Goal: Find specific page/section: Find specific page/section

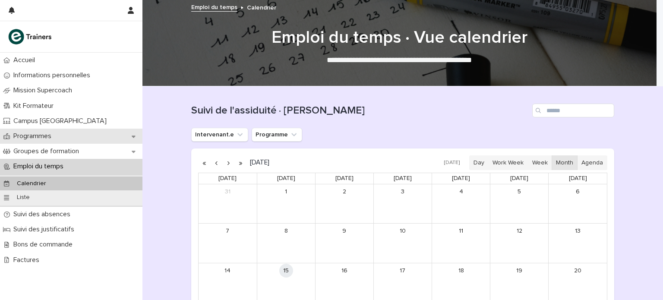
click at [79, 131] on div "Programmes" at bounding box center [71, 136] width 142 height 15
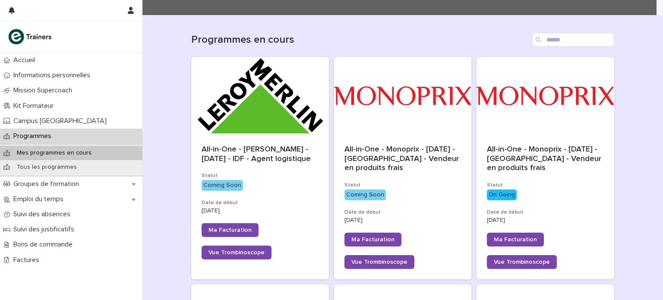
scroll to position [81, 0]
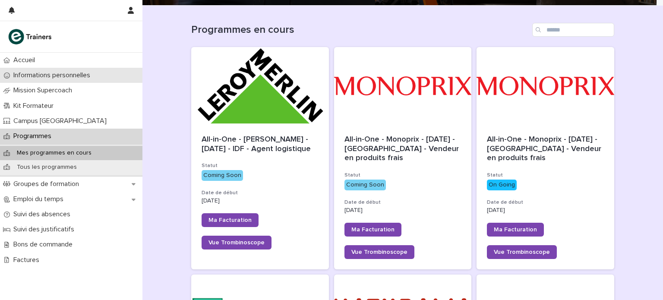
click at [59, 78] on p "Informations personnelles" at bounding box center [53, 75] width 87 height 8
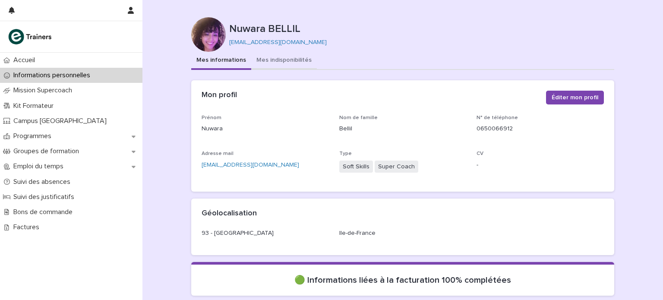
click at [273, 58] on button "Mes indisponibilités" at bounding box center [284, 61] width 66 height 18
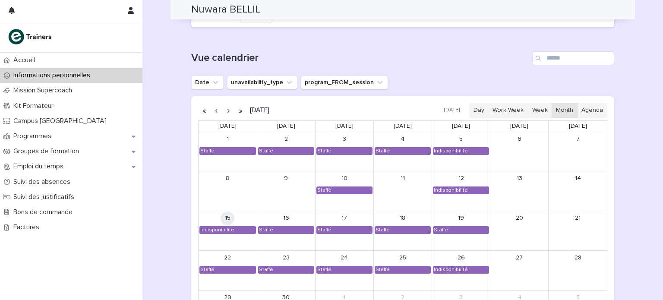
scroll to position [707, 0]
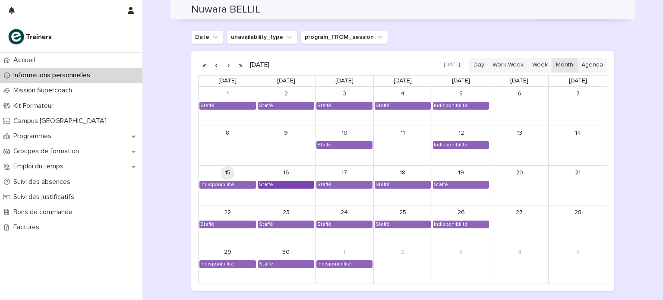
click at [296, 181] on div "Staffé" at bounding box center [285, 184] width 55 height 7
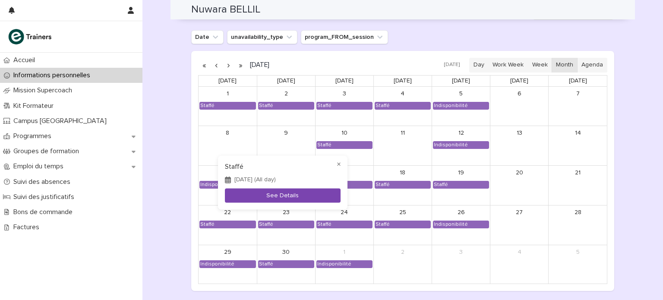
click at [292, 189] on button "See Details" at bounding box center [283, 196] width 116 height 14
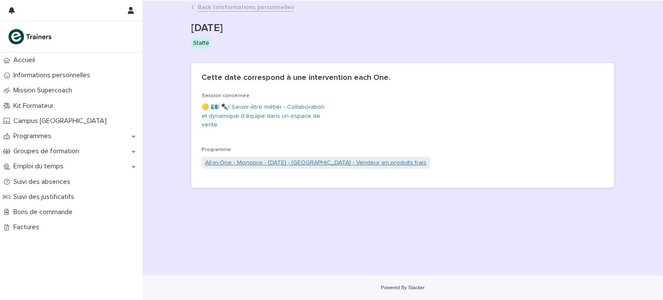
click at [279, 158] on link "All-in-One - Monoprix - [DATE] - [GEOGRAPHIC_DATA] - Vendeur en produits frais" at bounding box center [315, 162] width 221 height 9
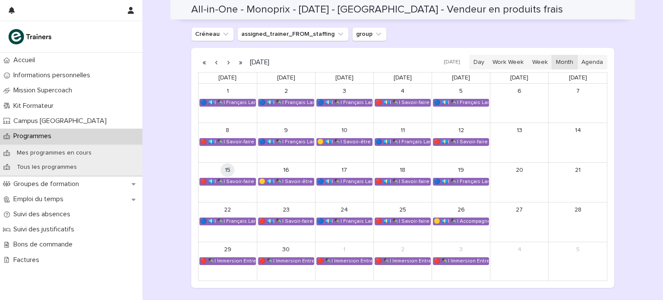
scroll to position [586, 0]
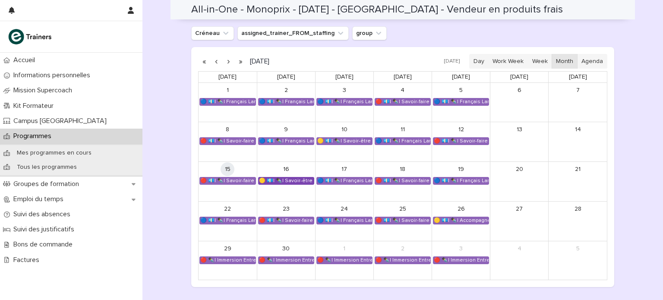
click at [282, 180] on div "🟡 💶| ✒️| Savoir-être métier - Collaboration et dynamique d'équipe dans un espac…" at bounding box center [285, 180] width 55 height 7
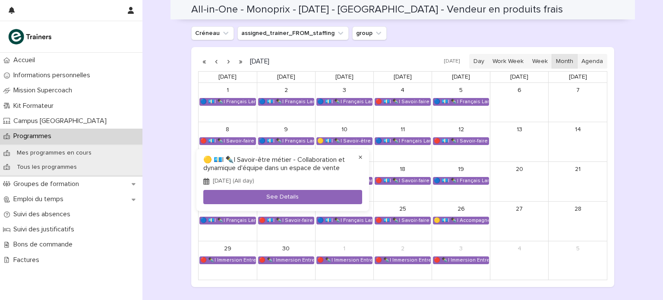
click at [360, 157] on button "×" at bounding box center [360, 157] width 10 height 10
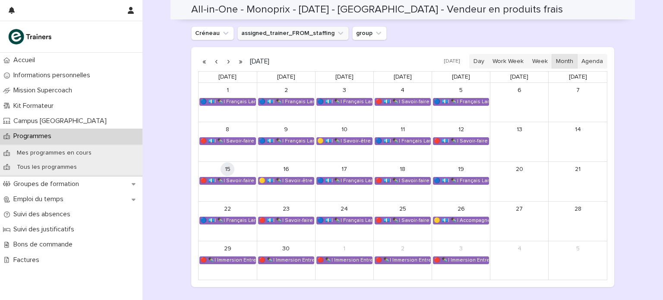
click at [260, 32] on button "assigned_trainer_FROM_staffing" at bounding box center [292, 33] width 111 height 14
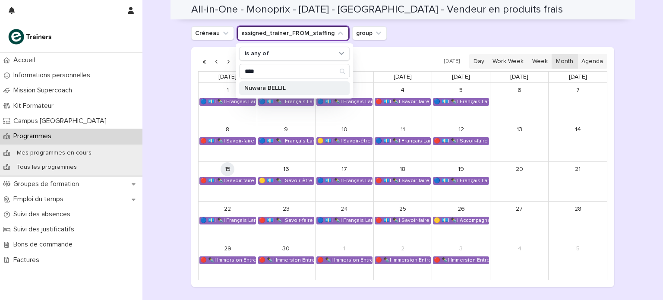
type input "****"
click at [271, 91] on div "Nuwara BELLIL" at bounding box center [294, 88] width 110 height 14
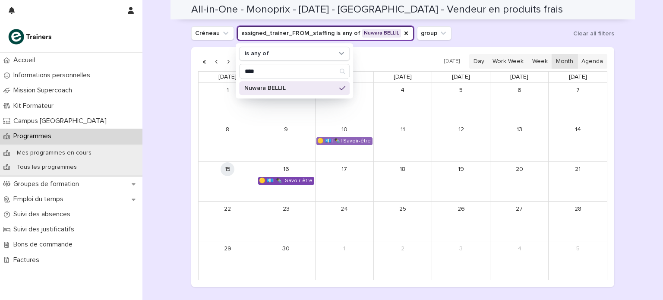
click at [275, 180] on div "🟡 💶| ✒️| Savoir-être métier - Collaboration et dynamique d'équipe dans un espac…" at bounding box center [285, 180] width 55 height 7
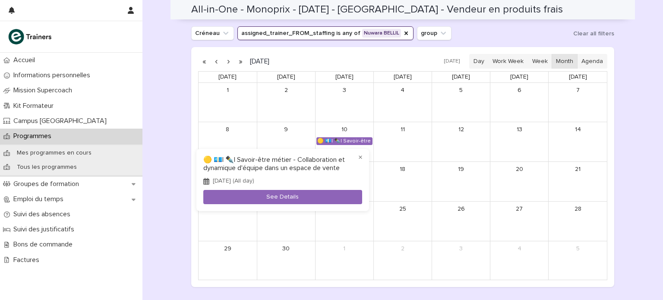
click at [356, 142] on div at bounding box center [331, 150] width 663 height 300
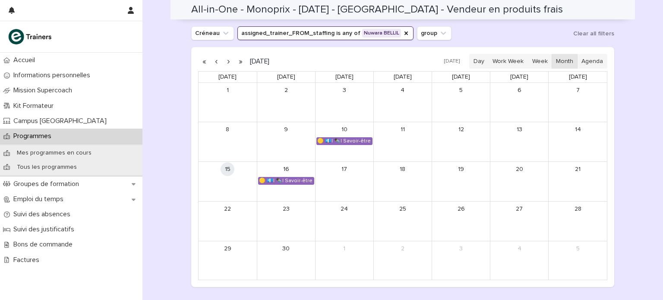
click at [356, 142] on div "🟡 💶| ✒️| Savoir-être métier - Collaboration et dynamique d'équipe dans un espac…" at bounding box center [344, 141] width 55 height 7
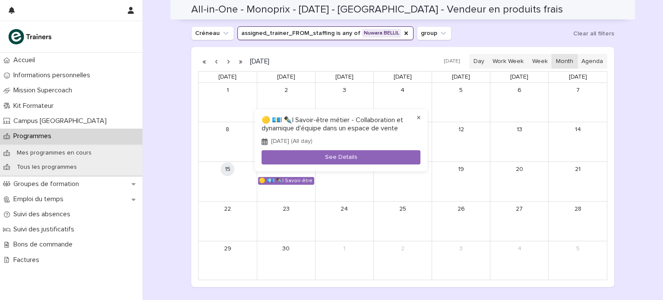
click at [419, 117] on button "×" at bounding box center [418, 118] width 10 height 10
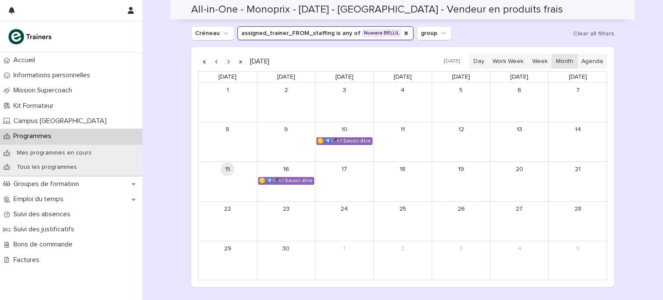
click at [226, 64] on button "button" at bounding box center [228, 61] width 12 height 14
click at [210, 61] on button "button" at bounding box center [216, 61] width 12 height 14
click at [53, 104] on p "Kit Formateur" at bounding box center [35, 106] width 50 height 8
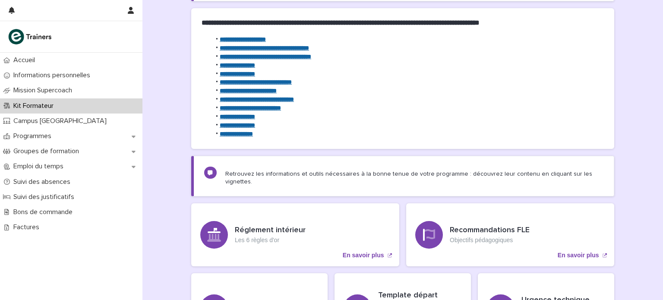
scroll to position [116, 0]
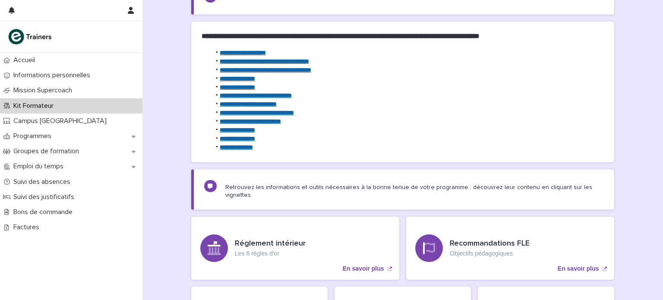
click at [228, 77] on strong "**********" at bounding box center [237, 79] width 35 height 6
